Goal: Task Accomplishment & Management: Manage account settings

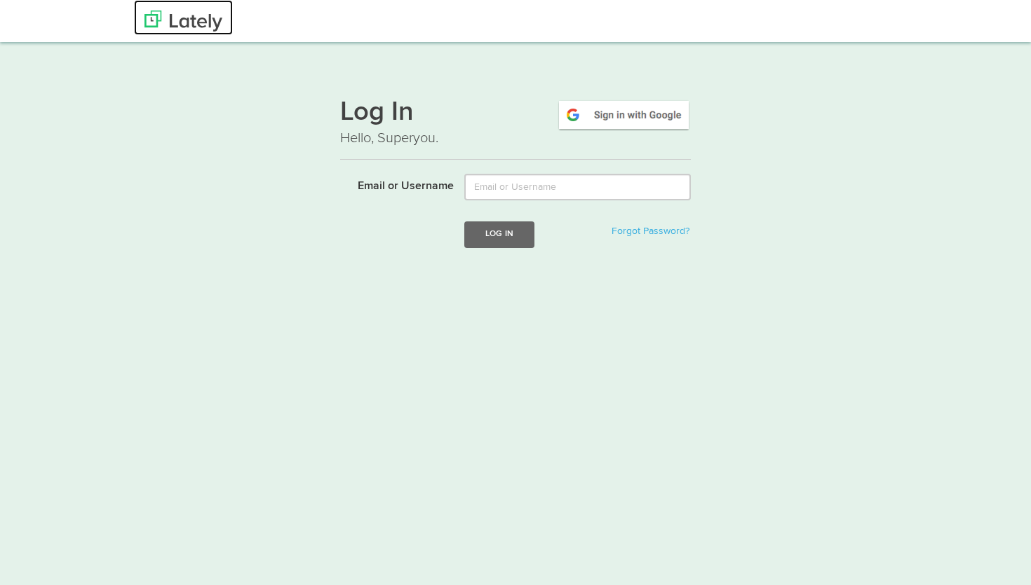
click at [191, 28] on img at bounding box center [183, 21] width 78 height 21
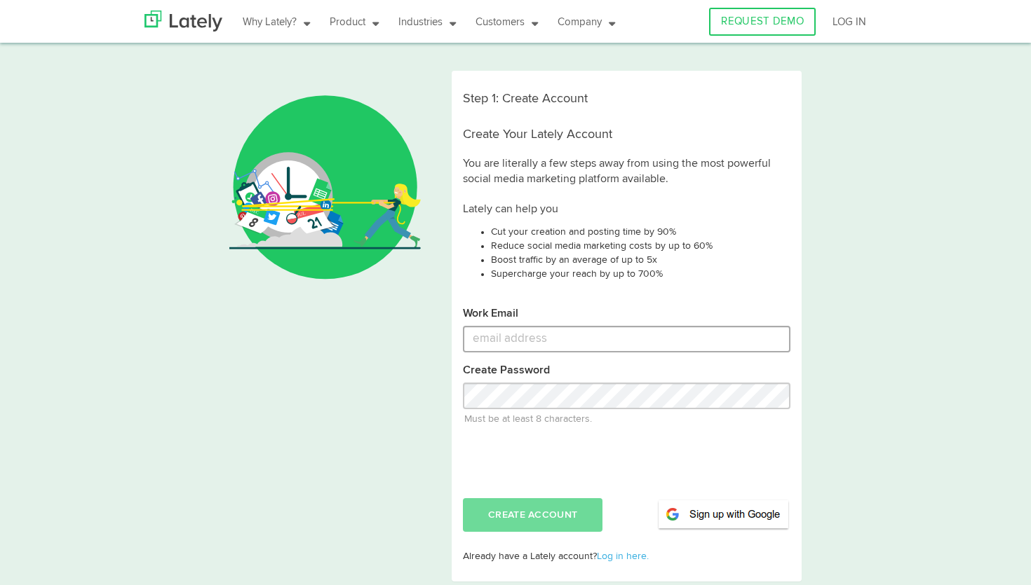
click at [555, 336] on input "Work Email" at bounding box center [626, 339] width 327 height 27
type input "camp"
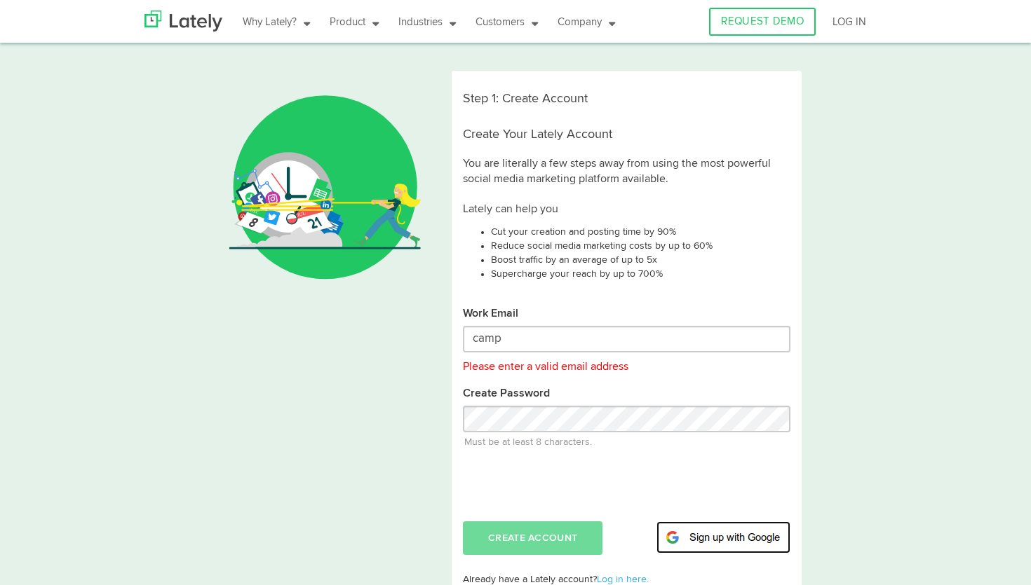
click at [762, 520] on form "Work Email camp Please enter a valid email address Create Password Must be at l…" at bounding box center [626, 430] width 327 height 249
click at [724, 527] on img at bounding box center [723, 538] width 134 height 32
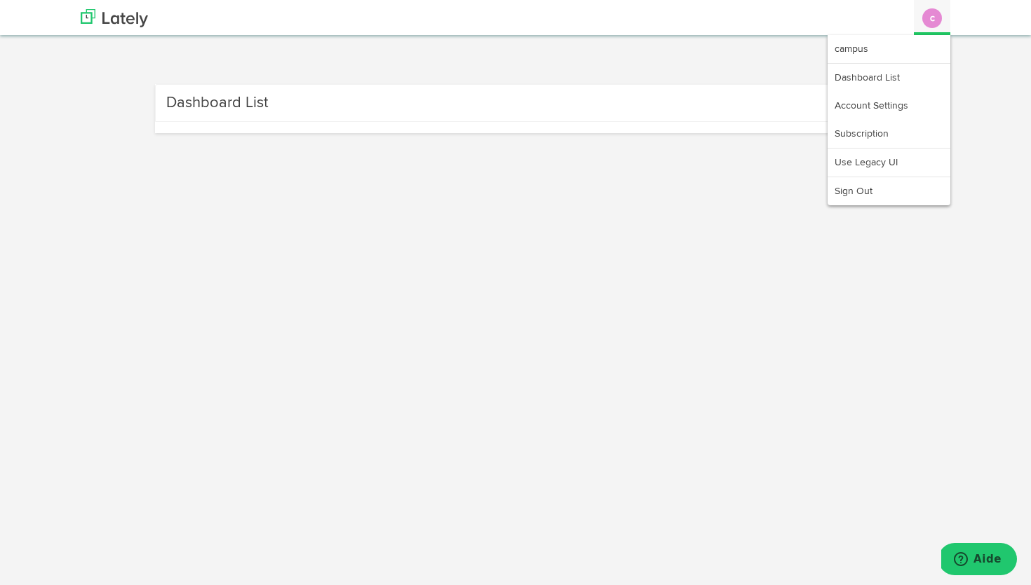
click at [935, 10] on button "c" at bounding box center [932, 18] width 20 height 20
click at [860, 41] on link "campus" at bounding box center [888, 49] width 123 height 28
click at [896, 107] on link "Account Settings" at bounding box center [888, 106] width 123 height 28
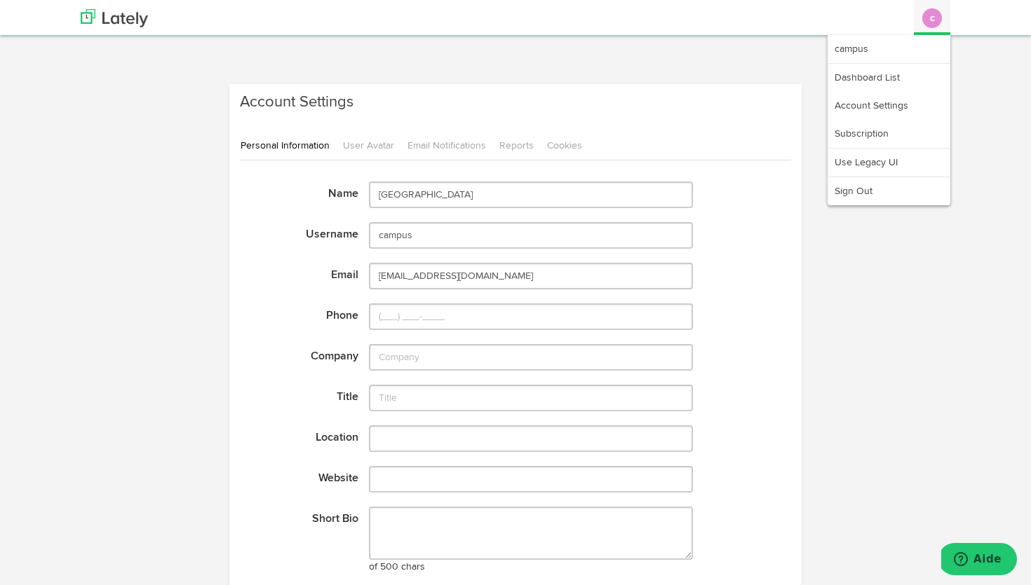
click at [936, 18] on button "c" at bounding box center [932, 18] width 20 height 20
click at [877, 104] on link "Account Settings" at bounding box center [888, 106] width 123 height 28
click at [885, 131] on link "Subscription" at bounding box center [888, 134] width 123 height 28
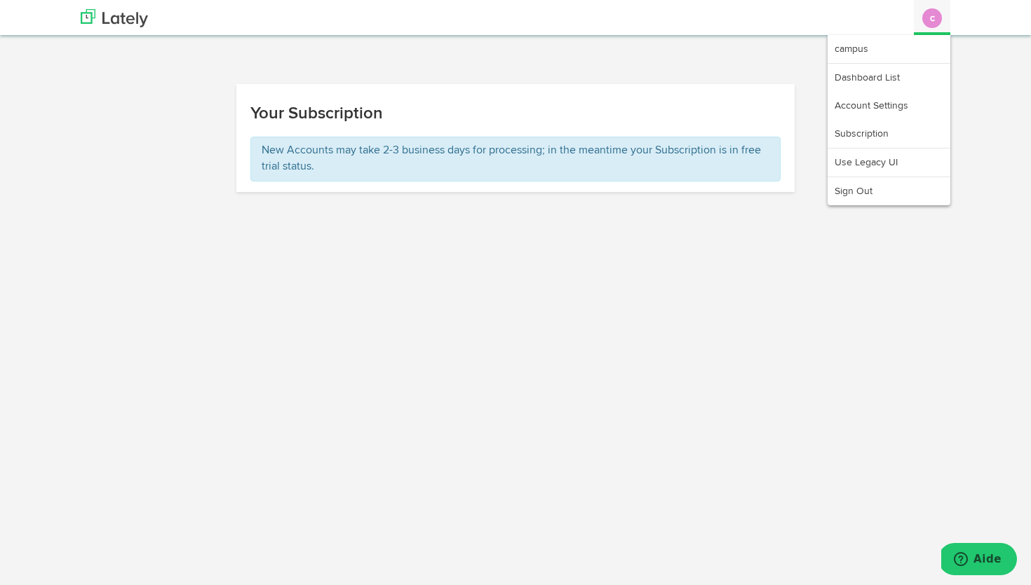
click at [939, 18] on button "c" at bounding box center [932, 18] width 20 height 20
click at [880, 78] on link "Dashboard List" at bounding box center [888, 78] width 123 height 28
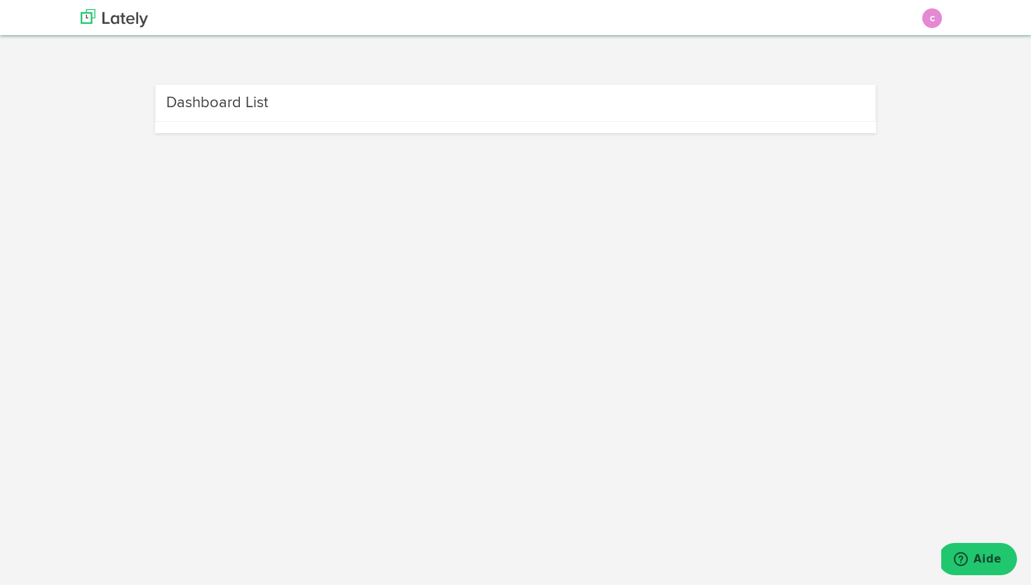
click at [289, 104] on div "Dashboard List" at bounding box center [515, 103] width 721 height 38
click at [231, 104] on h3 "Dashboard List" at bounding box center [217, 103] width 102 height 22
click at [127, 25] on img at bounding box center [114, 18] width 67 height 18
click at [991, 575] on button "Aide" at bounding box center [977, 559] width 79 height 32
click at [979, 566] on button "Aide" at bounding box center [977, 573] width 79 height 32
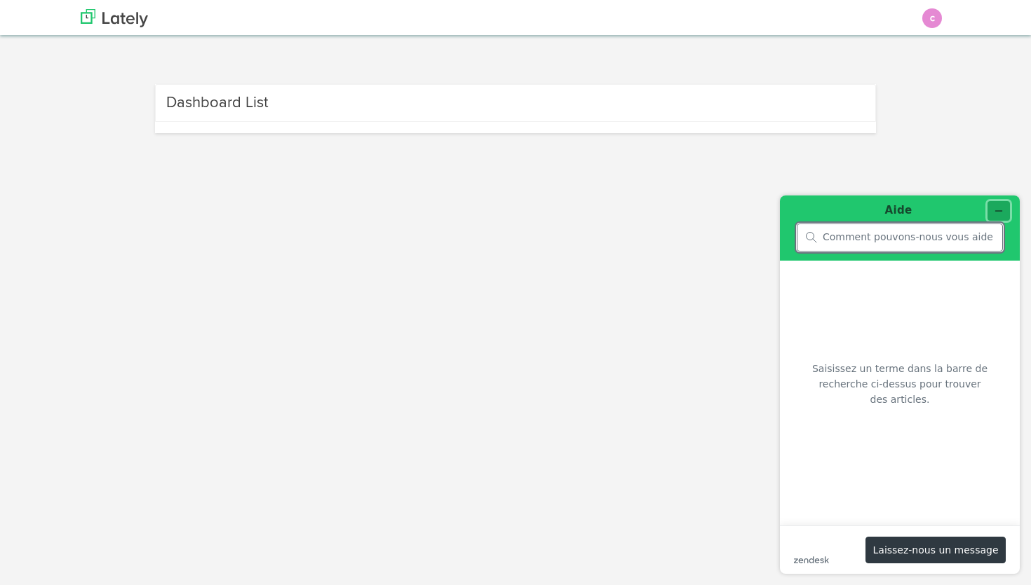
click at [996, 209] on icon "Réduire le widget" at bounding box center [998, 211] width 10 height 10
